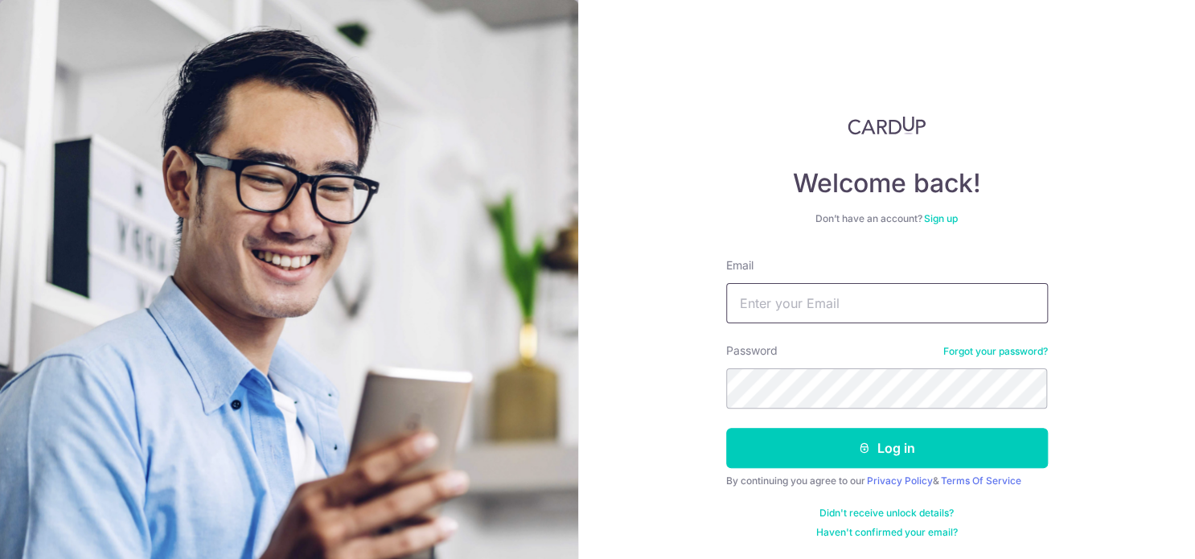
click at [820, 294] on input "Email" at bounding box center [887, 303] width 322 height 40
type input "[EMAIL_ADDRESS][DOMAIN_NAME]"
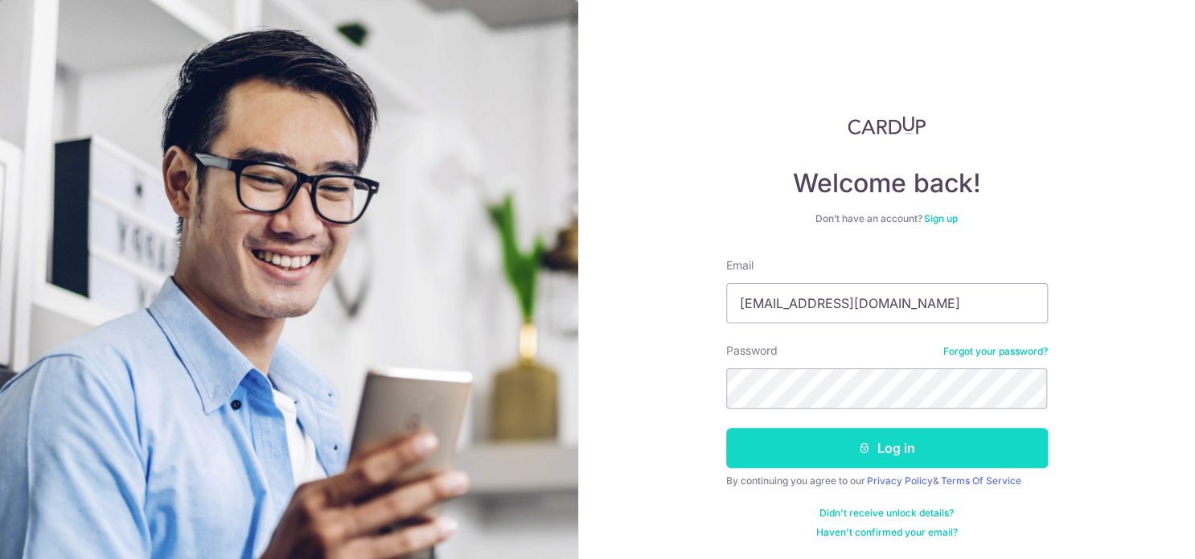
click at [943, 435] on button "Log in" at bounding box center [887, 448] width 322 height 40
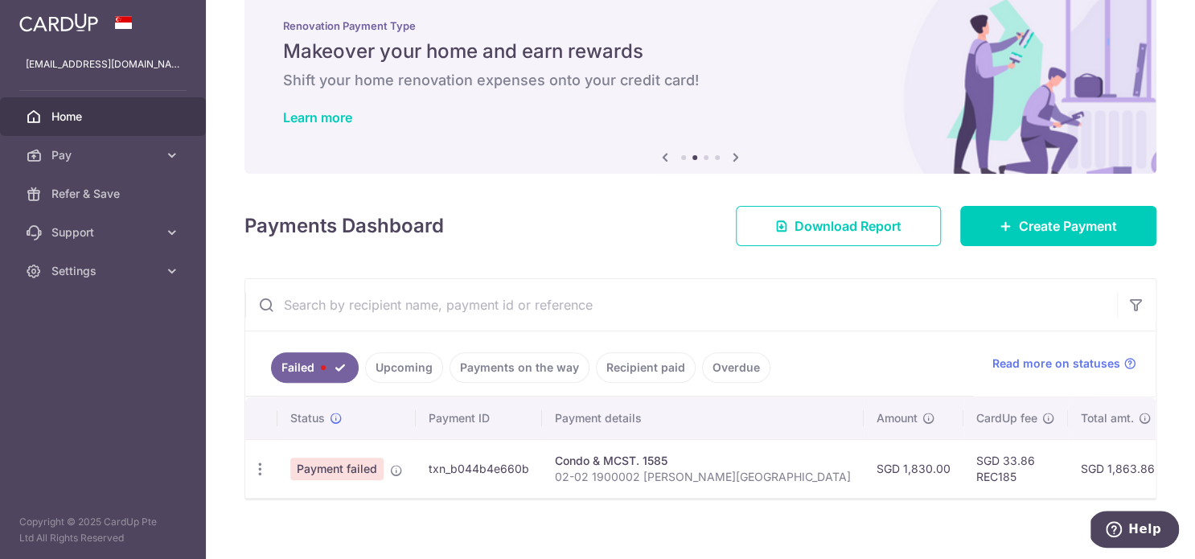
scroll to position [56, 0]
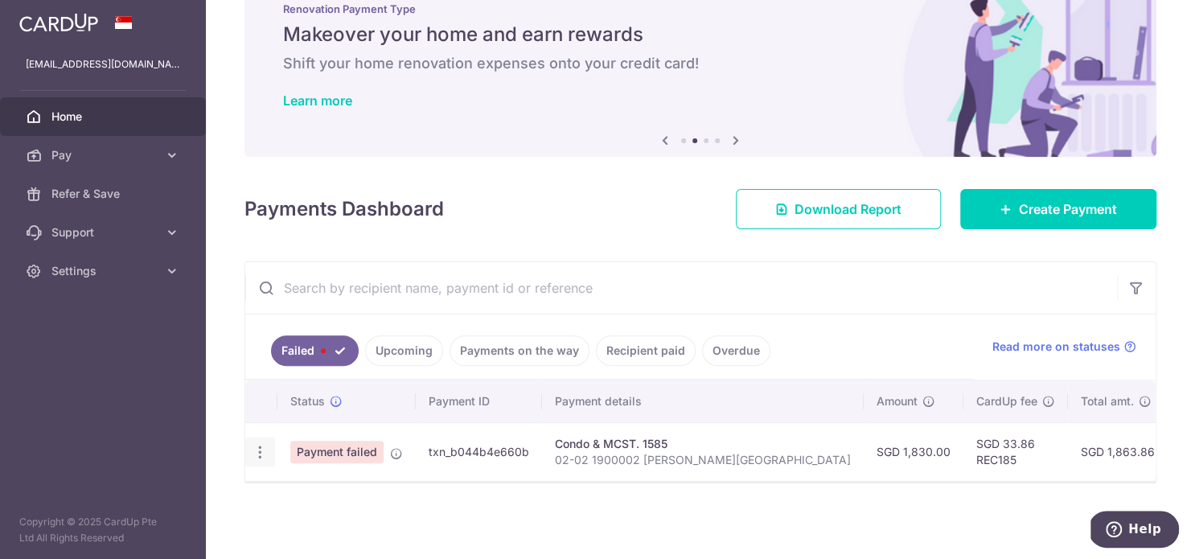
click at [261, 444] on icon "button" at bounding box center [260, 452] width 17 height 17
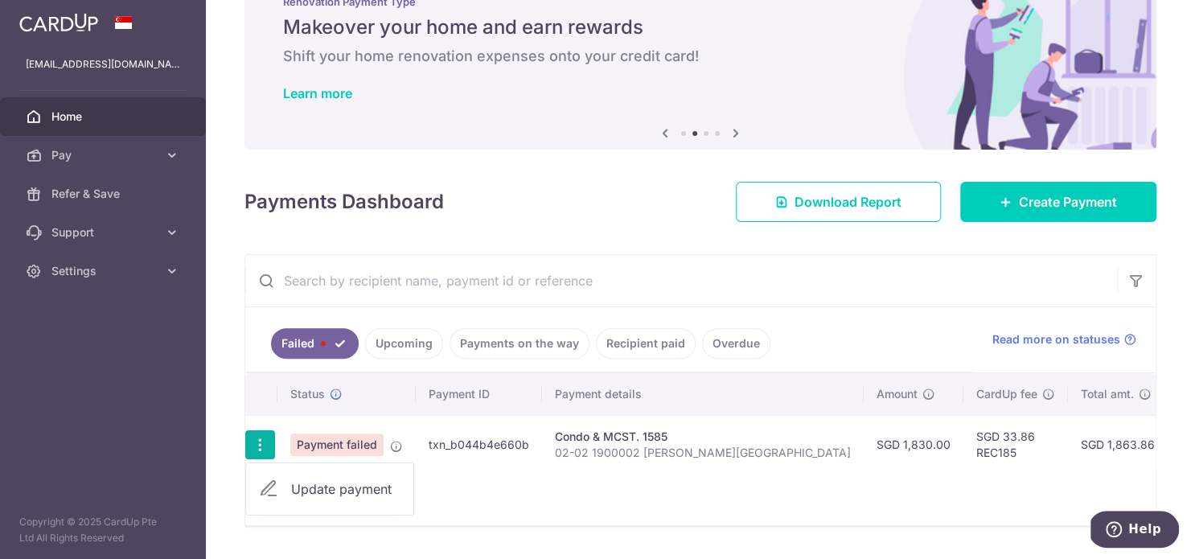
click at [352, 485] on span "Update payment" at bounding box center [345, 488] width 109 height 19
radio input "true"
type input "1,830.00"
type input "02-02 1900002 [PERSON_NAME][GEOGRAPHIC_DATA]"
type input "REC185"
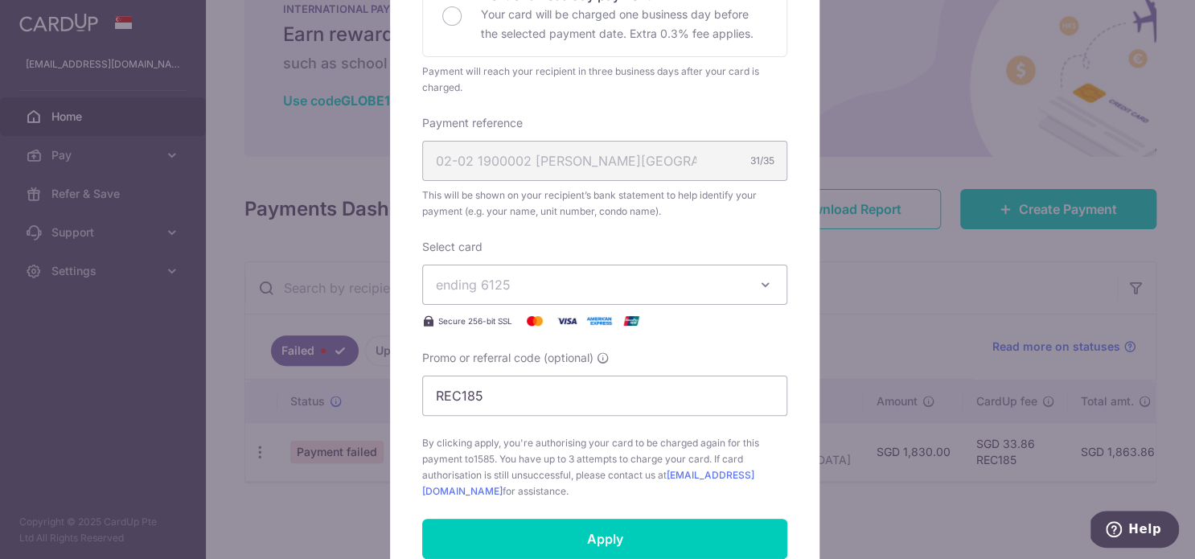
scroll to position [534, 0]
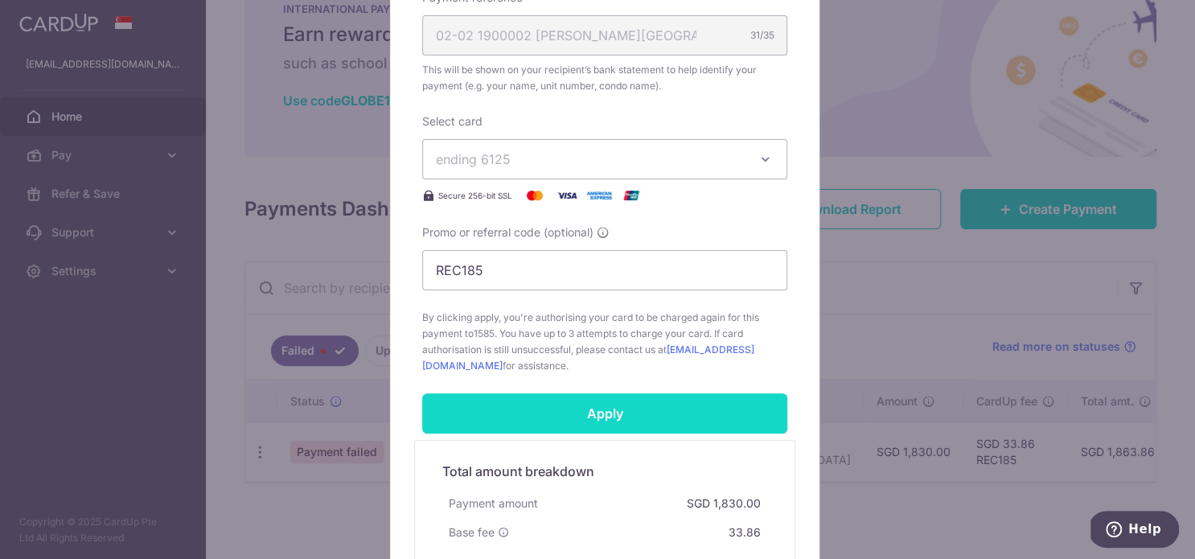
click at [614, 409] on input "Apply" at bounding box center [604, 413] width 365 height 40
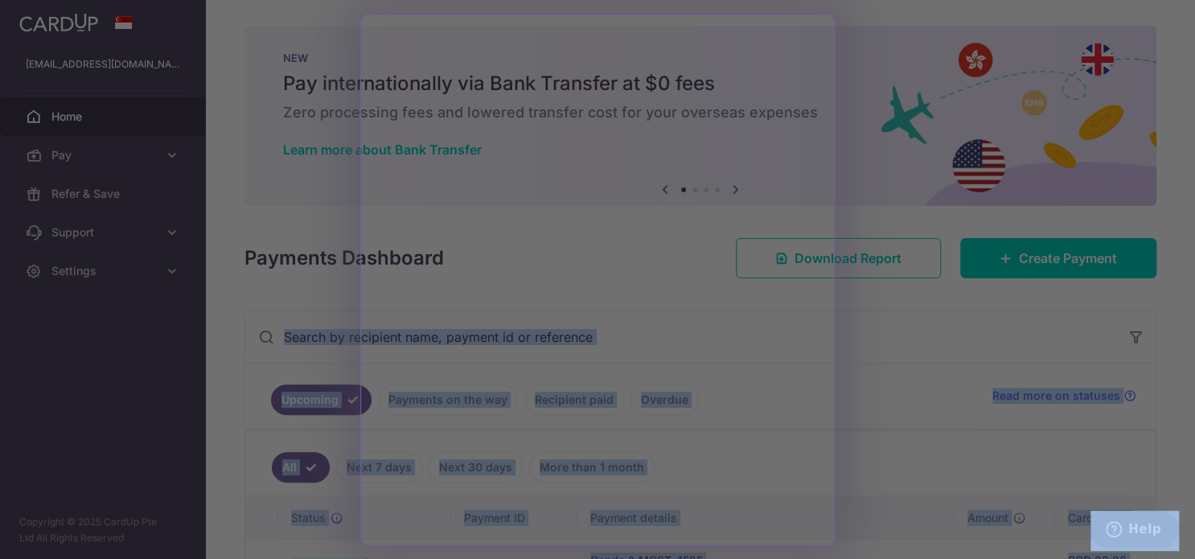
drag, startPoint x: 1191, startPoint y: 246, endPoint x: 1196, endPoint y: 273, distance: 27.0
click at [1194, 273] on html "addy8cn@yahoo.com Home Pay Payments Recipients Cards Refer & Save Support FAQ C…" at bounding box center [597, 279] width 1195 height 559
click at [1161, 43] on div at bounding box center [603, 282] width 1207 height 565
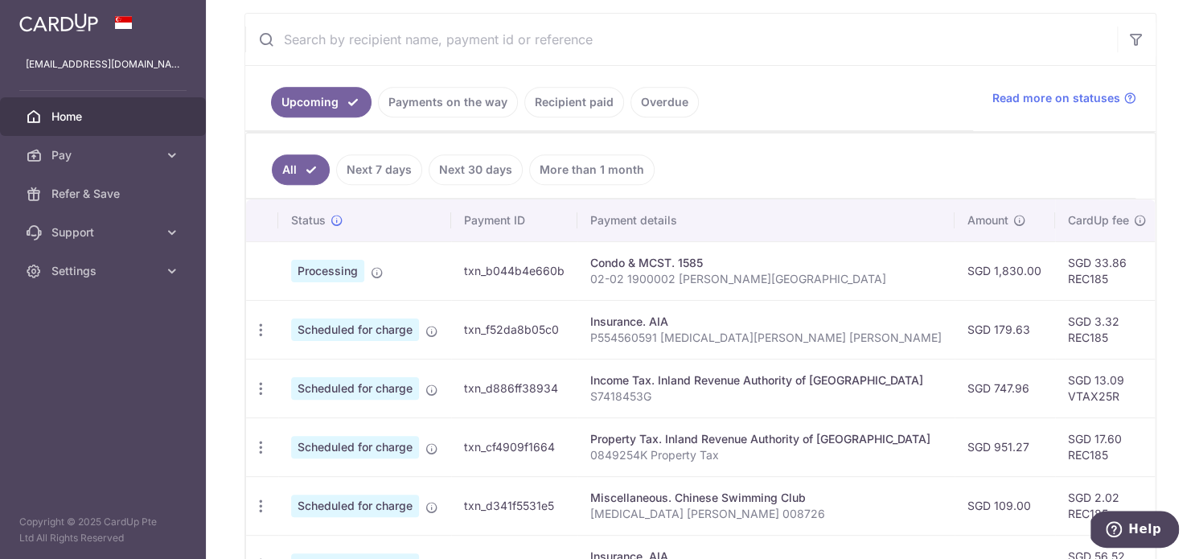
scroll to position [302, 0]
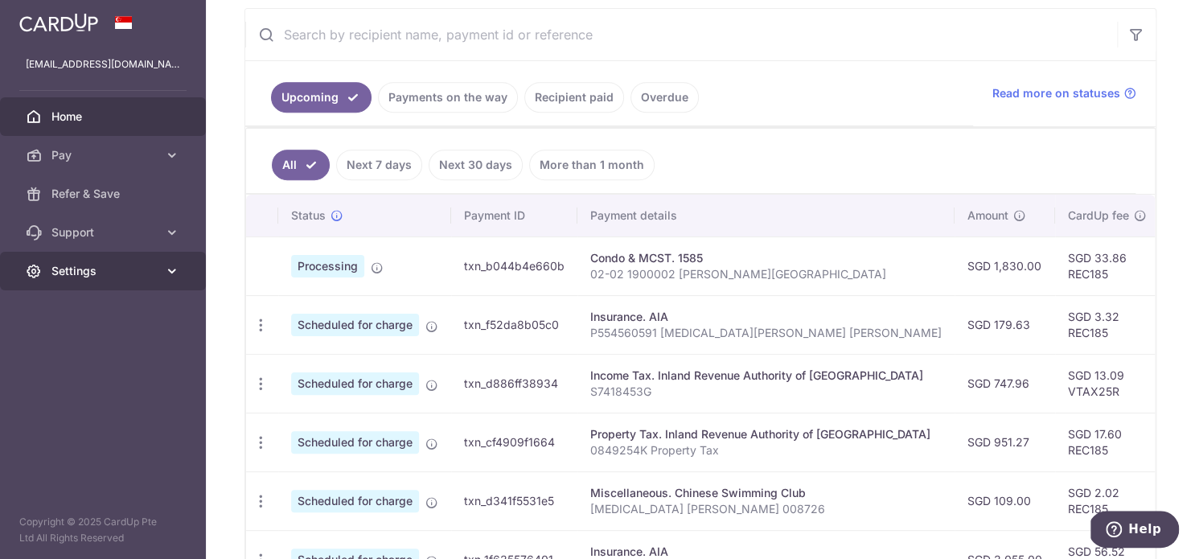
click at [135, 272] on span "Settings" at bounding box center [104, 271] width 106 height 16
click at [730, 282] on td "Condo & MCST. 1585 02-02 1900002 Kheam Hock Garden" at bounding box center [765, 265] width 377 height 59
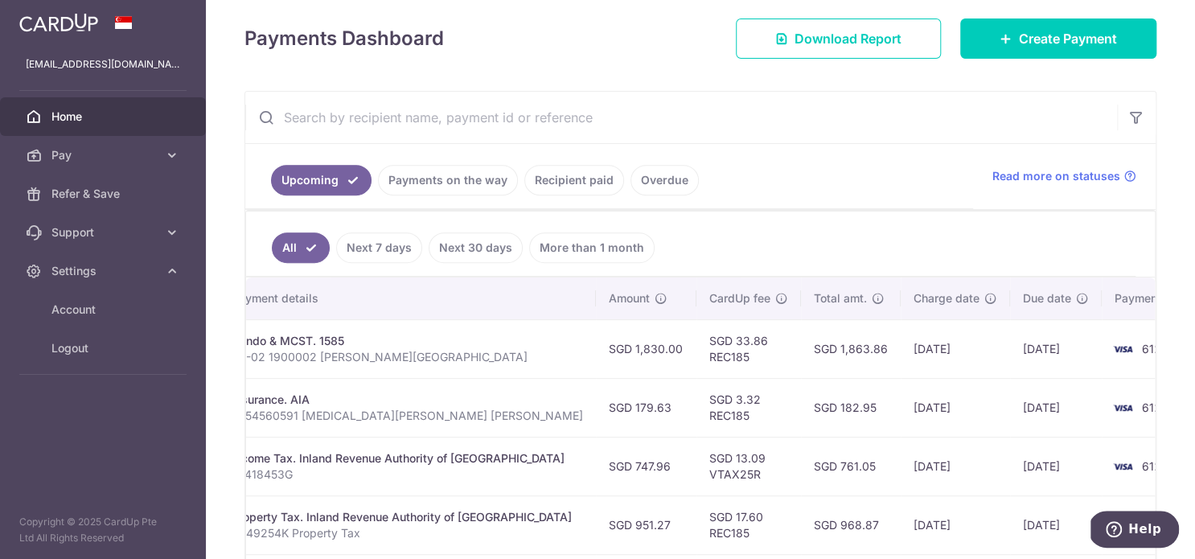
scroll to position [91, 0]
